Goal: Obtain resource: Obtain resource

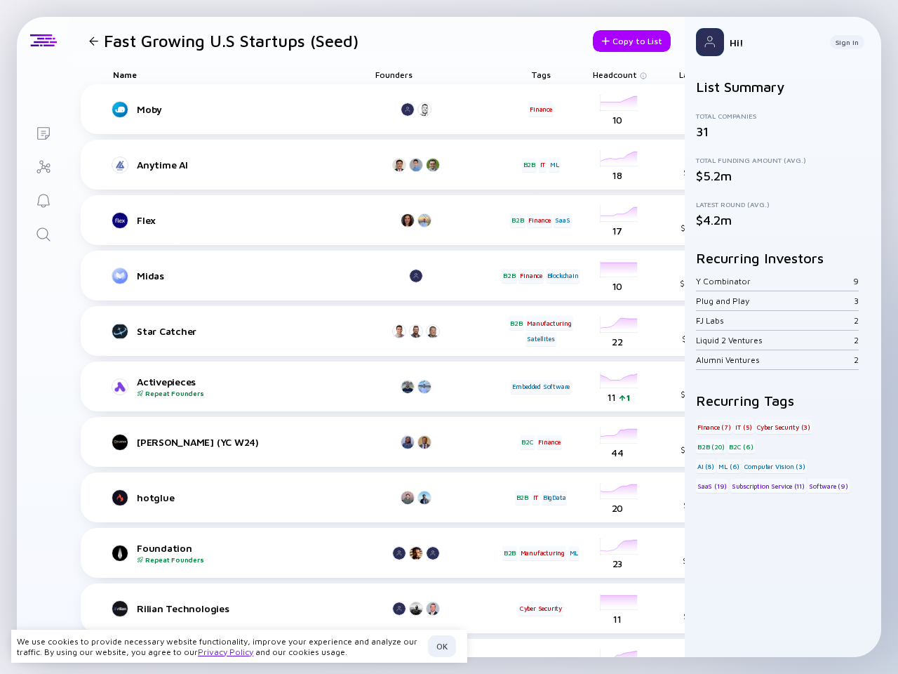
click at [449, 337] on div at bounding box center [417, 331] width 84 height 14
click at [221, 41] on h1 "Fast Growing U.S Startups (Seed)" at bounding box center [231, 41] width 255 height 20
click at [93, 41] on div at bounding box center [93, 40] width 9 height 9
click at [619, 41] on div "Copy to List" at bounding box center [632, 41] width 78 height 22
click at [228, 74] on div "Name" at bounding box center [228, 75] width 253 height 20
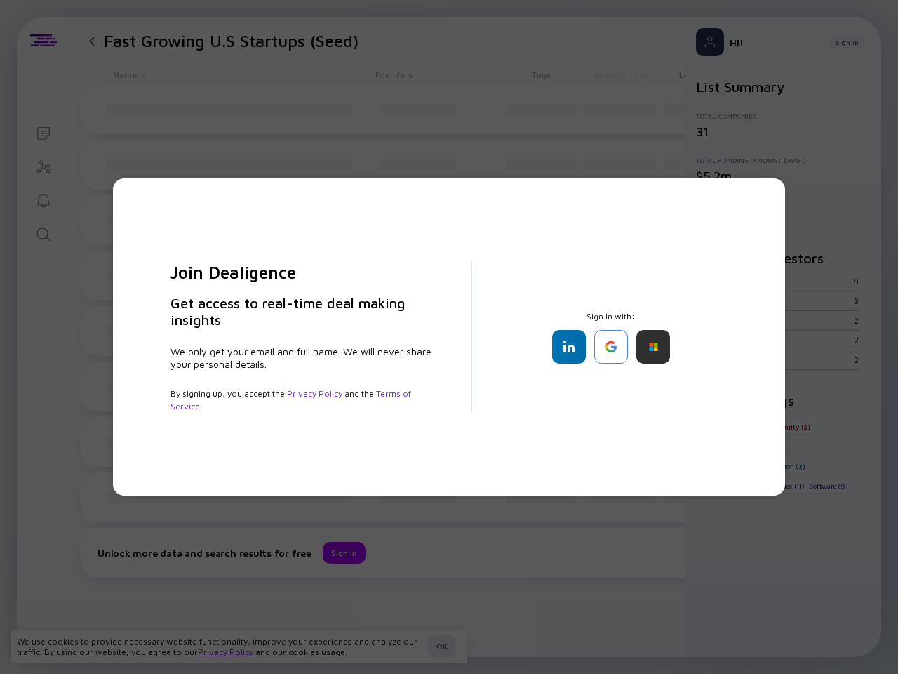
click at [417, 74] on div "Join Dealigence Get access to real-time deal making insights We only get your e…" at bounding box center [449, 337] width 898 height 674
click at [541, 74] on div "Join Dealigence Get access to real-time deal making insights We only get your e…" at bounding box center [449, 337] width 898 height 674
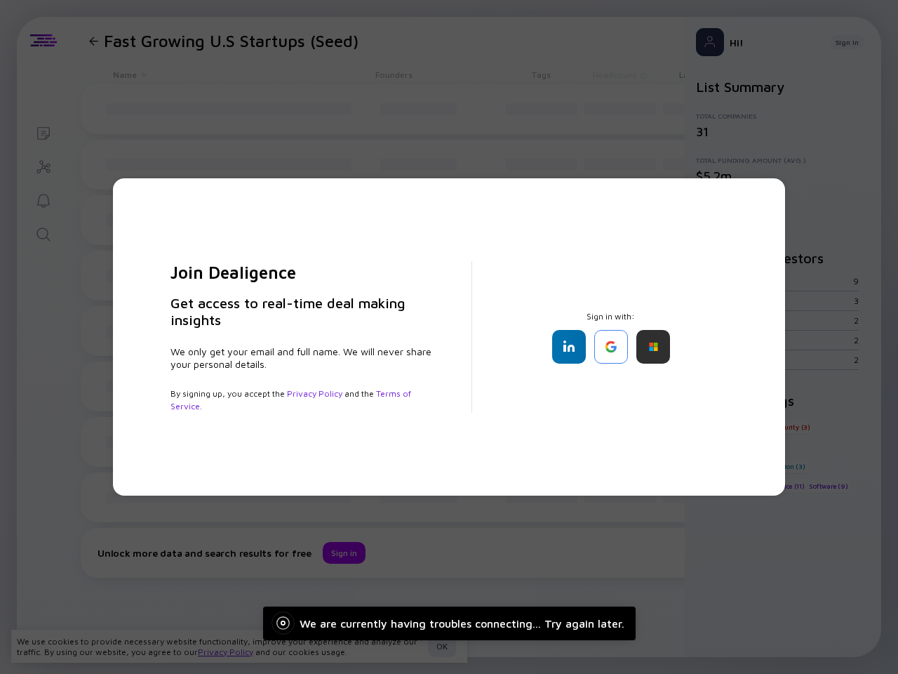
click at [615, 74] on div "Join Dealigence Get access to real-time deal making insights We only get your e…" at bounding box center [449, 337] width 898 height 674
click at [93, 109] on div "Join Dealigence Get access to real-time deal making insights We only get your e…" at bounding box center [449, 337] width 898 height 674
click at [619, 109] on div "Join Dealigence Get access to real-time deal making insights We only get your e…" at bounding box center [449, 337] width 898 height 674
